Goal: Information Seeking & Learning: Learn about a topic

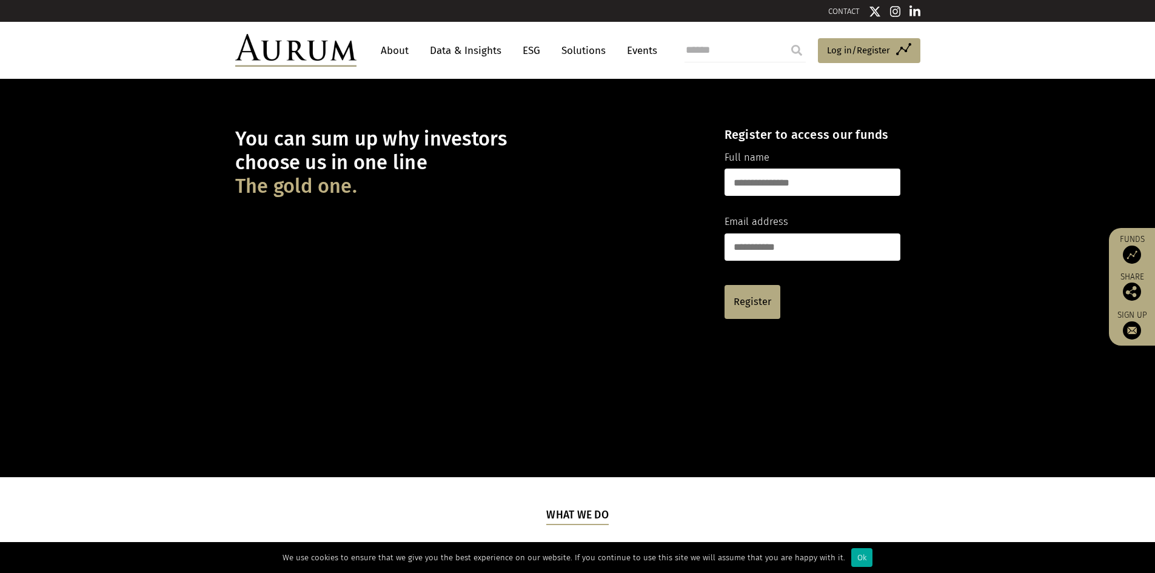
click at [393, 54] on link "About" at bounding box center [395, 50] width 40 height 22
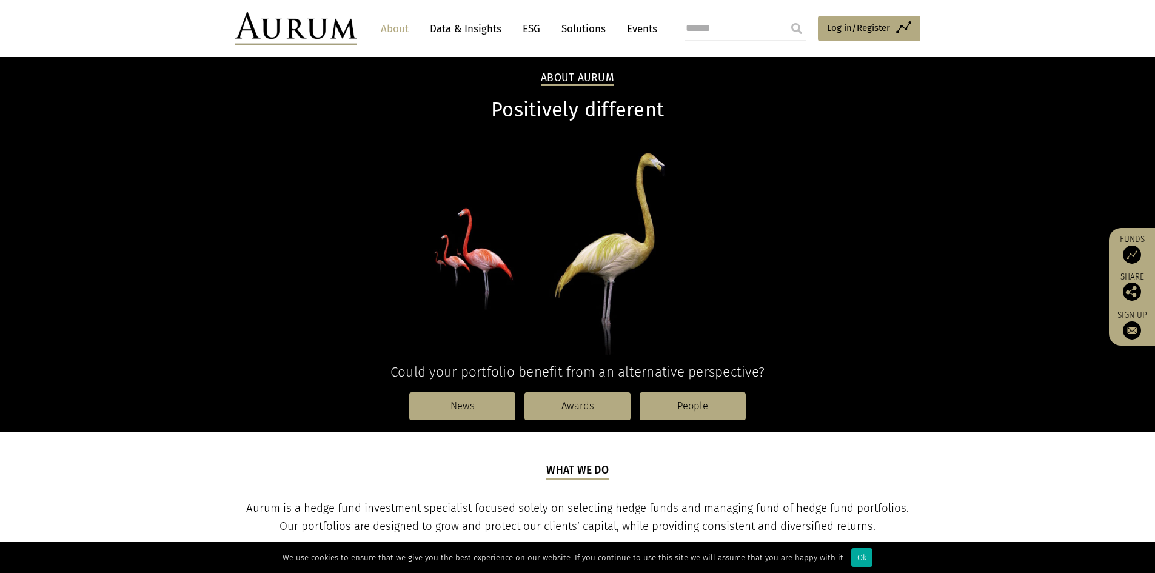
scroll to position [61, 0]
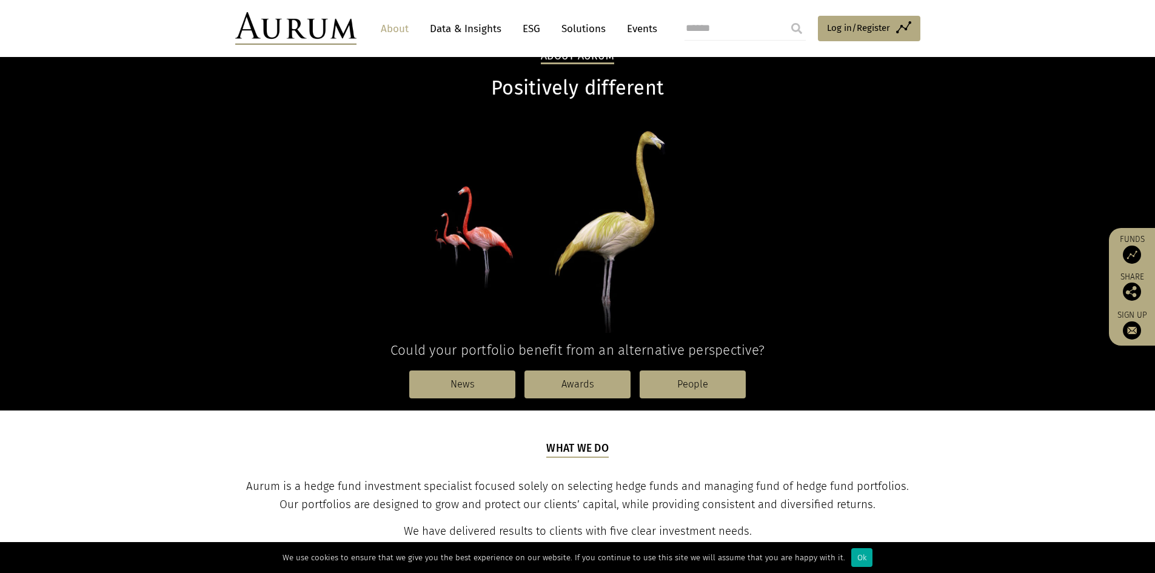
click at [685, 382] on link "People" at bounding box center [693, 384] width 106 height 28
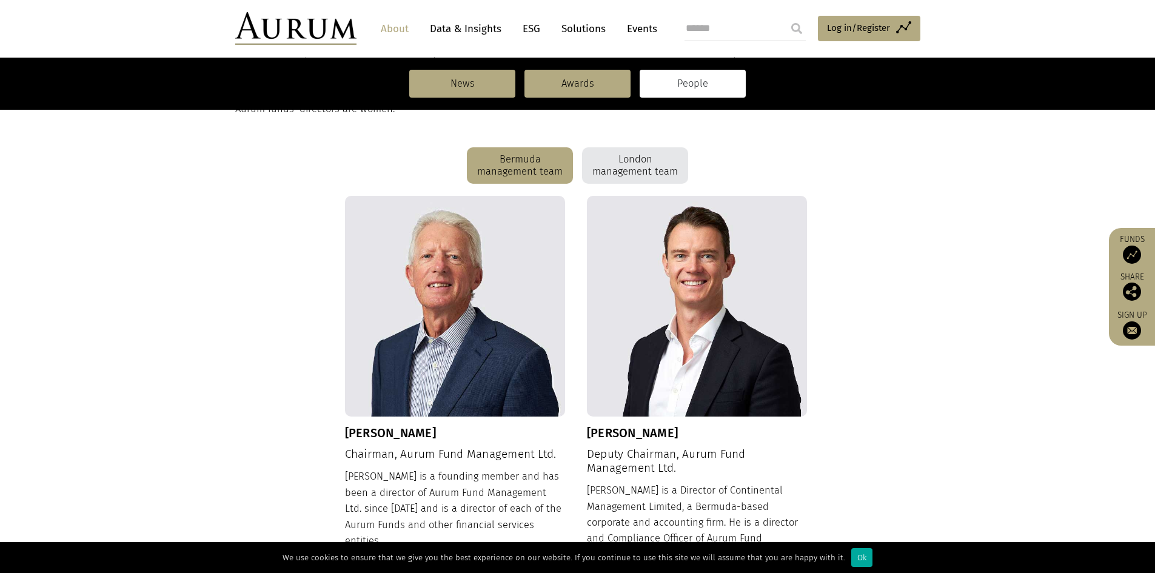
scroll to position [303, 0]
click at [634, 172] on div "London management team" at bounding box center [635, 165] width 106 height 36
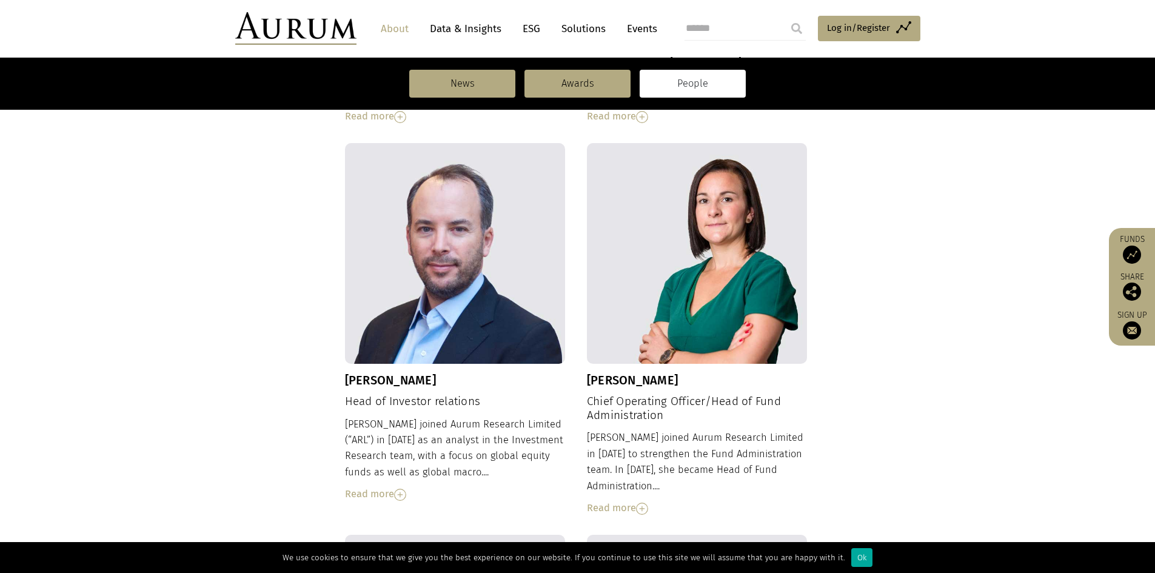
scroll to position [812, 0]
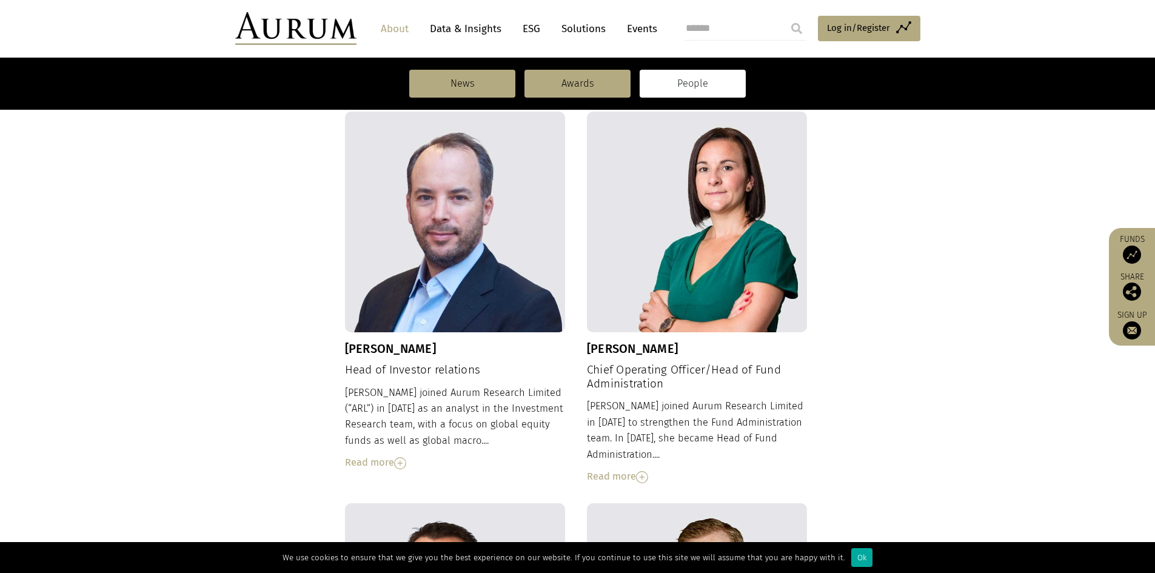
click at [406, 457] on img at bounding box center [400, 463] width 12 height 12
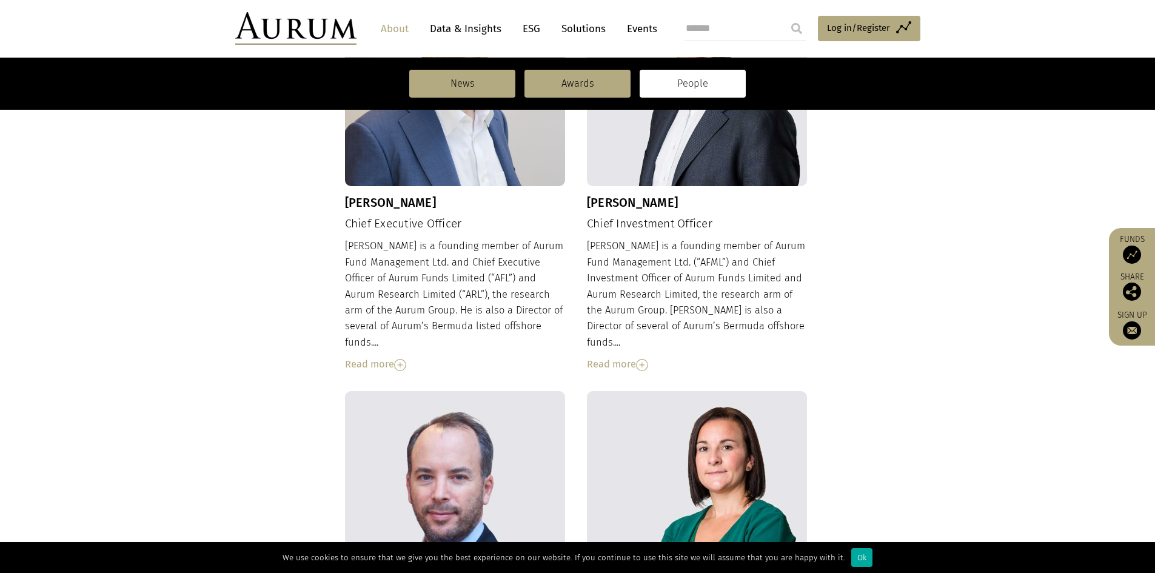
scroll to position [509, 0]
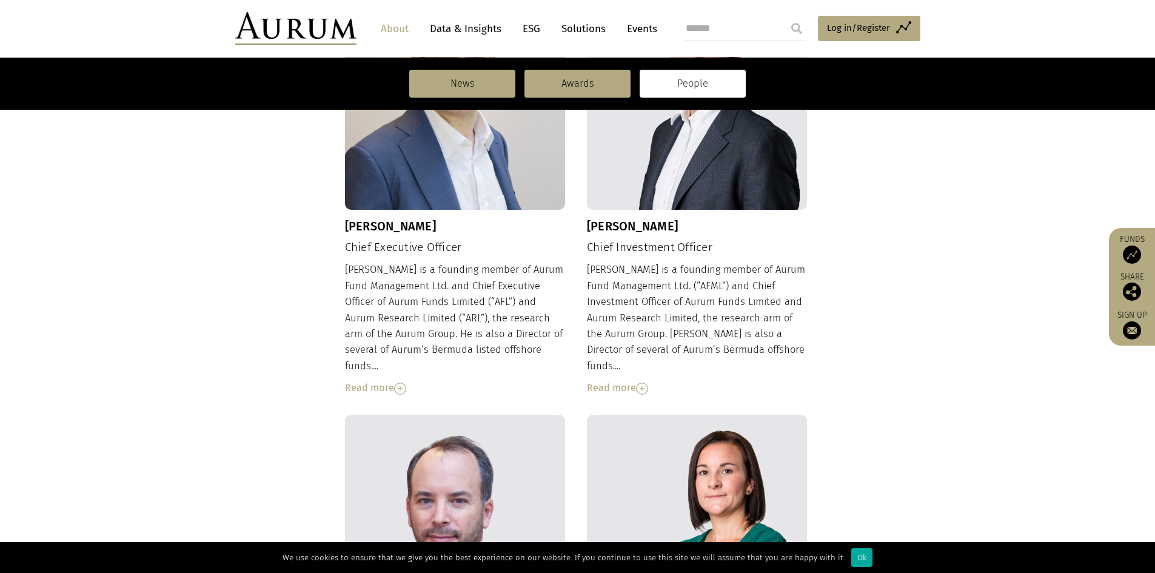
drag, startPoint x: 398, startPoint y: 377, endPoint x: 385, endPoint y: 374, distance: 13.1
click at [390, 380] on div "Read more" at bounding box center [455, 388] width 221 height 16
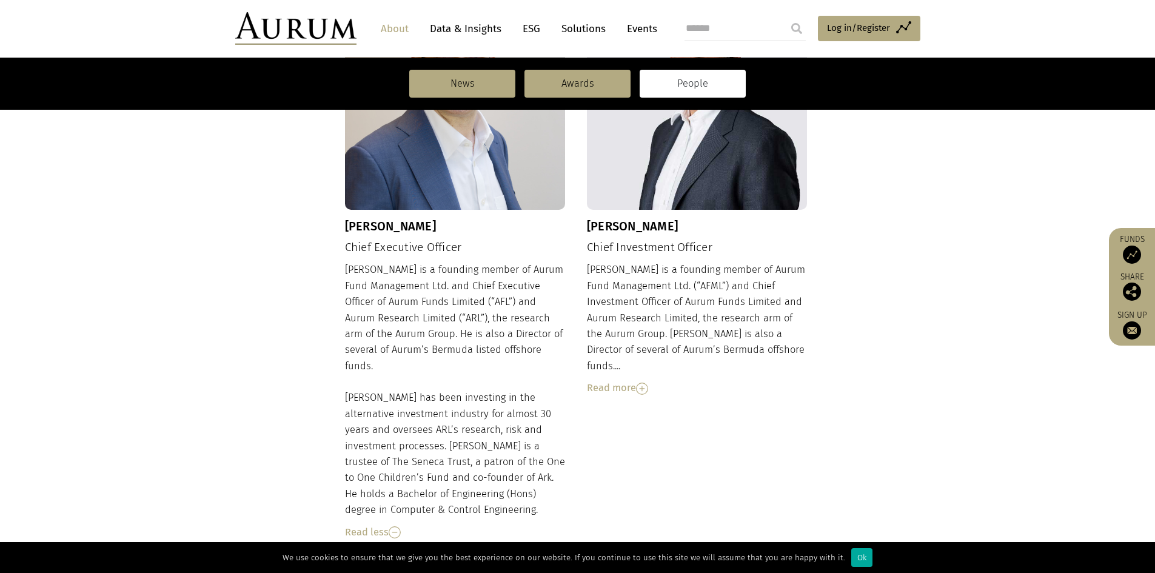
click at [399, 370] on div "[PERSON_NAME] is a founding member of Aurum Fund Management Ltd. and Chief Exec…" at bounding box center [455, 401] width 221 height 278
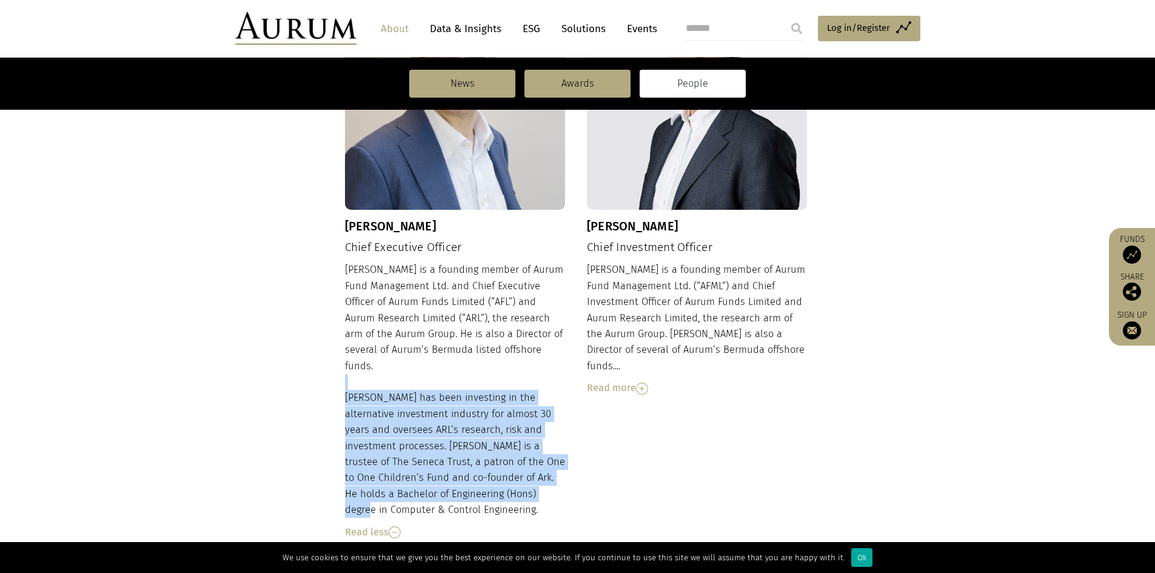
drag, startPoint x: 396, startPoint y: 369, endPoint x: 562, endPoint y: 483, distance: 201.5
click at [562, 483] on div "[PERSON_NAME] is a founding member of Aurum Fund Management Ltd. and Chief Exec…" at bounding box center [455, 401] width 221 height 278
click at [558, 484] on div "[PERSON_NAME] is a founding member of Aurum Fund Management Ltd. and Chief Exec…" at bounding box center [455, 401] width 221 height 278
drag, startPoint x: 541, startPoint y: 486, endPoint x: 345, endPoint y: 377, distance: 223.9
click at [345, 377] on div "[PERSON_NAME] is a founding member of Aurum Fund Management Ltd. and Chief Exec…" at bounding box center [455, 401] width 221 height 278
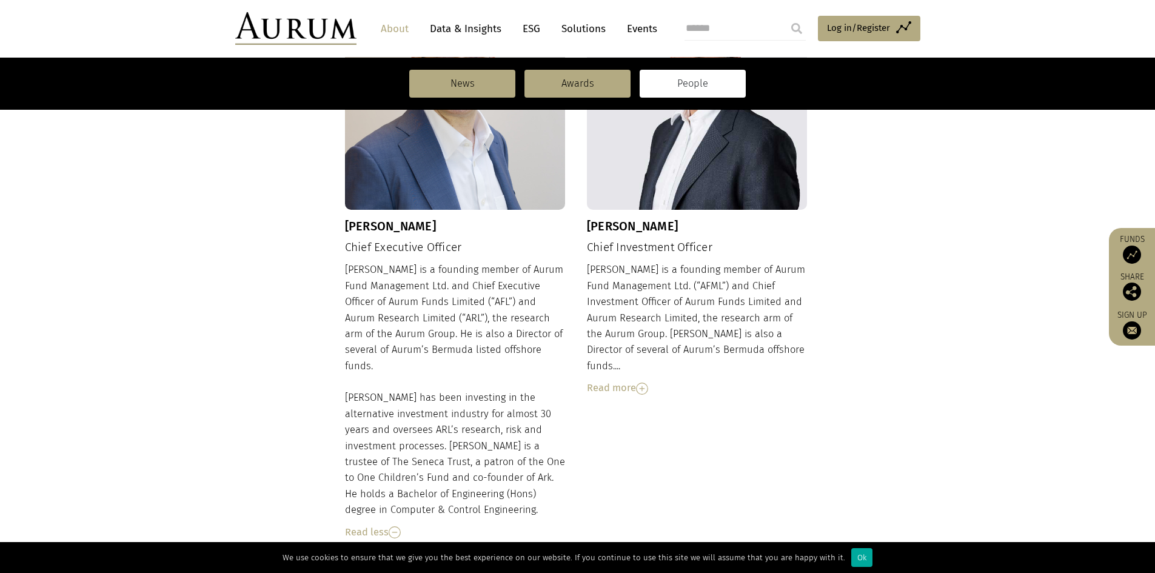
click at [629, 380] on div "Read more" at bounding box center [697, 388] width 221 height 16
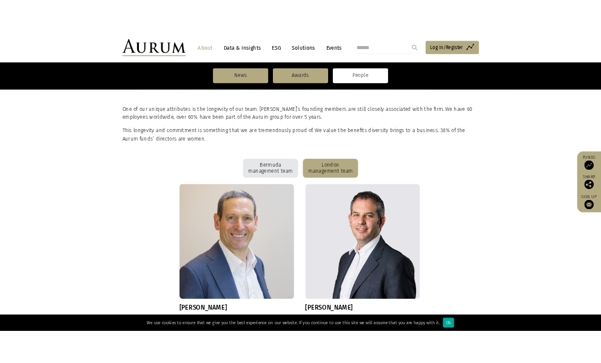
scroll to position [206, 0]
